Goal: Task Accomplishment & Management: Manage account settings

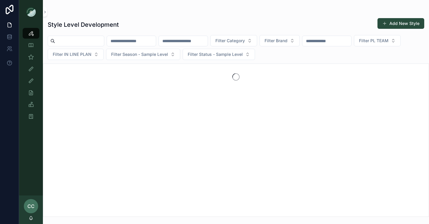
click at [80, 40] on input "text" at bounding box center [79, 41] width 49 height 8
paste input "********"
type input "********"
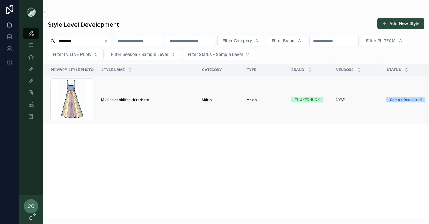
click at [105, 101] on span "Multicolor chiffon skirt dress" at bounding box center [125, 100] width 48 height 5
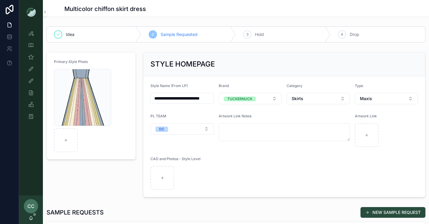
scroll to position [75, 0]
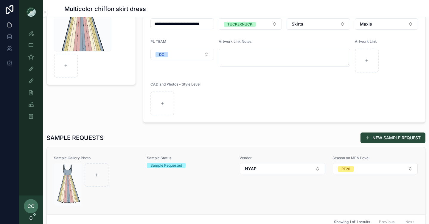
click at [116, 148] on link "Sample Gallery Photo Sample Status Sample Requested Vendor NYAP Season on MPN L…" at bounding box center [236, 181] width 378 height 67
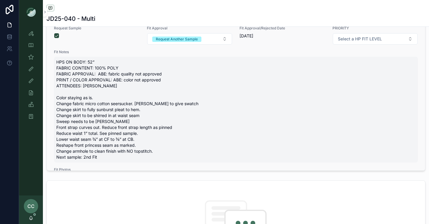
scroll to position [215, 0]
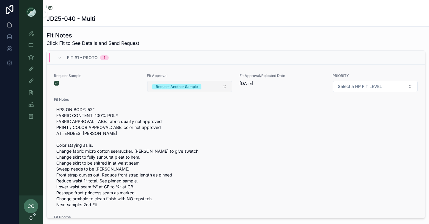
click at [156, 87] on div "Request Another Sample" at bounding box center [177, 86] width 42 height 5
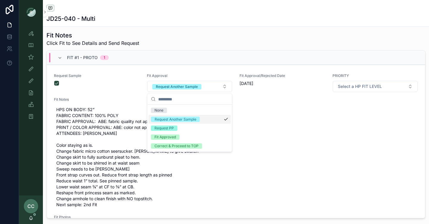
click at [230, 122] on div "None Request Another Sample Request PP Fit Approved Correct & Proceed to TOP" at bounding box center [189, 128] width 85 height 47
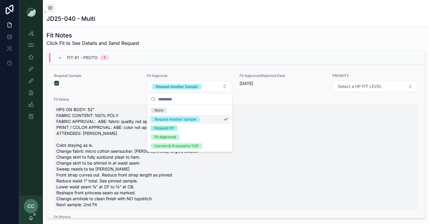
click at [247, 139] on span "HPS ON BODY: 52” FABRIC CONTENT: 100% POLY FABRIC APPROVAL: ABE: fabric quality…" at bounding box center [235, 157] width 359 height 101
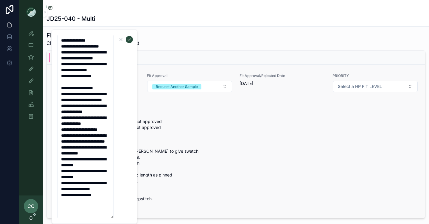
click at [216, 96] on div "Request Sample Fit Approval Request Another Sample Fit Approval/Rejected Date […" at bounding box center [236, 225] width 364 height 302
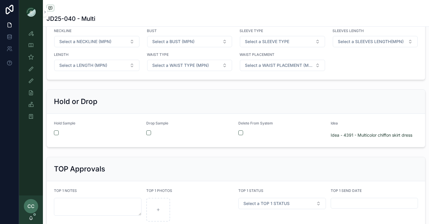
scroll to position [983, 0]
click at [148, 133] on button "button" at bounding box center [148, 132] width 5 height 5
click at [33, 36] on icon "scrollable content" at bounding box center [31, 33] width 6 height 6
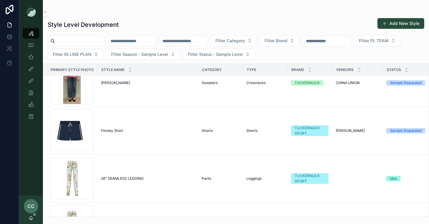
scroll to position [84, 0]
